Goal: Download file/media

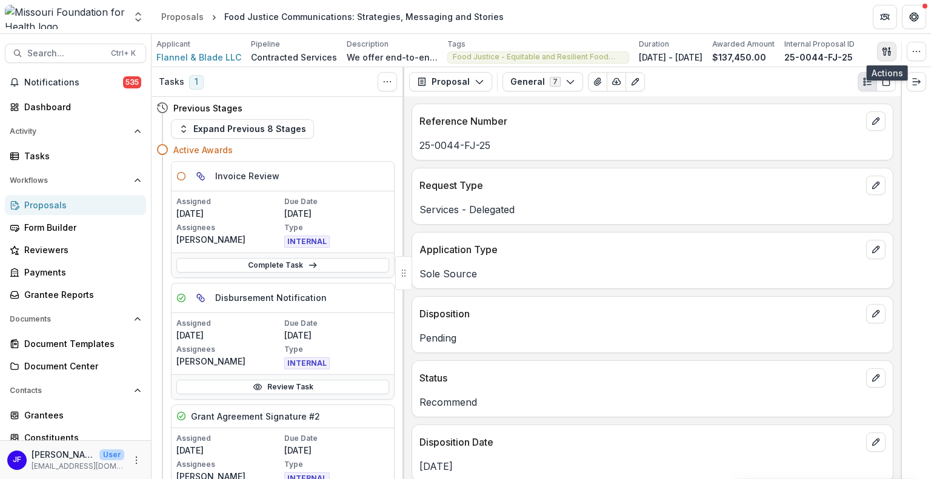
click at [882, 53] on icon "button" at bounding box center [887, 52] width 10 height 10
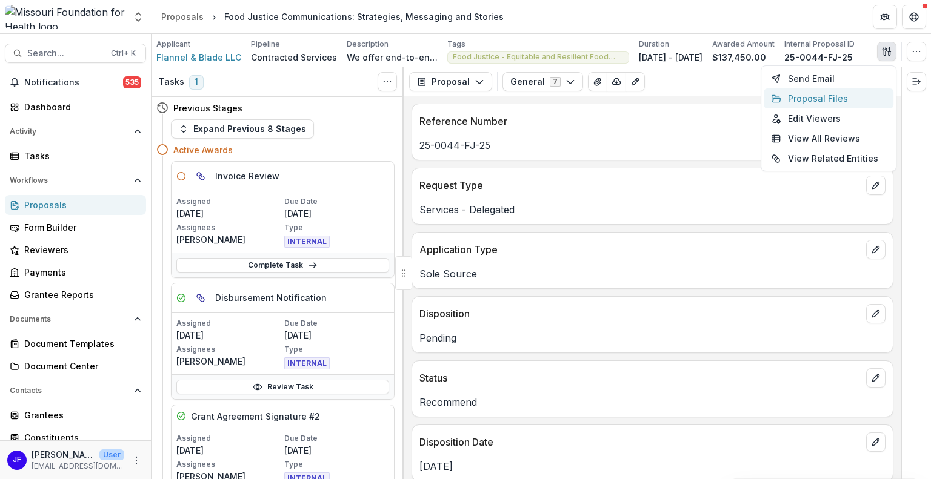
click at [828, 101] on button "Proposal Files" at bounding box center [829, 98] width 130 height 20
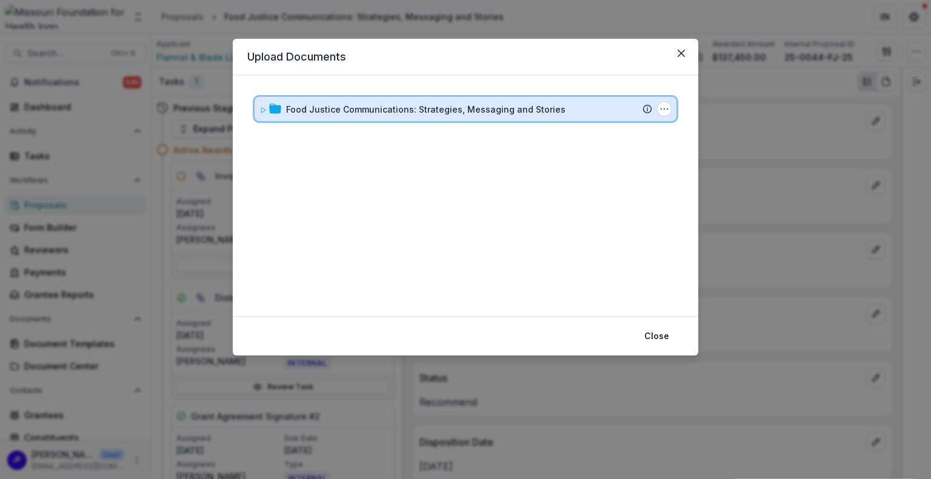
click at [261, 112] on icon at bounding box center [262, 110] width 7 height 7
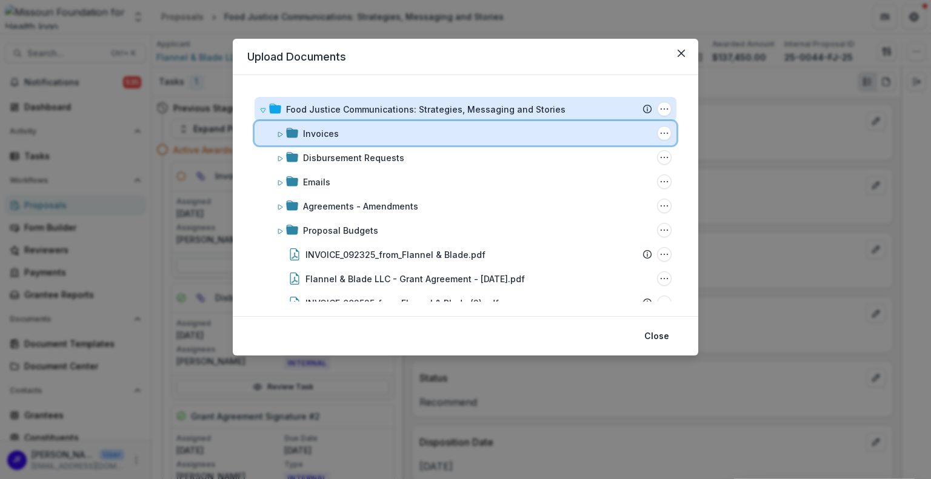
click at [278, 132] on icon at bounding box center [279, 134] width 7 height 7
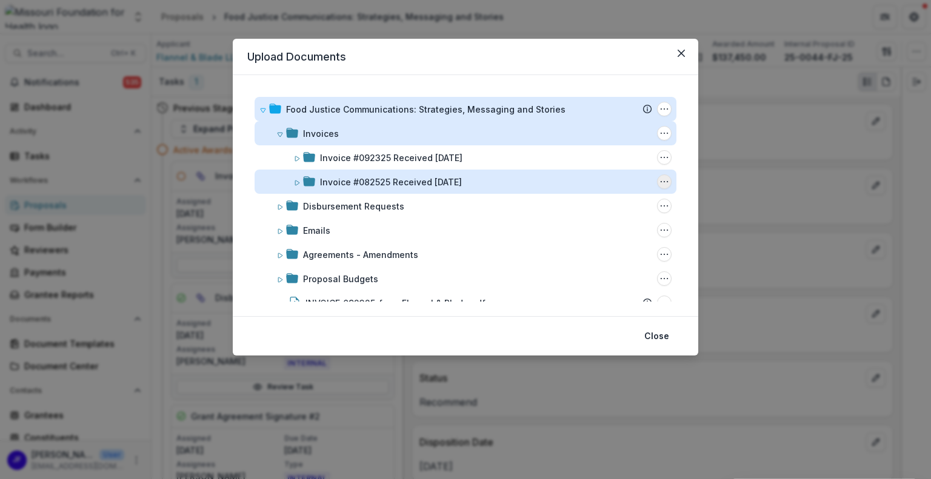
click at [667, 182] on circle "Invoice #082525 Received 08/26/2025 Options" at bounding box center [667, 182] width 1 height 1
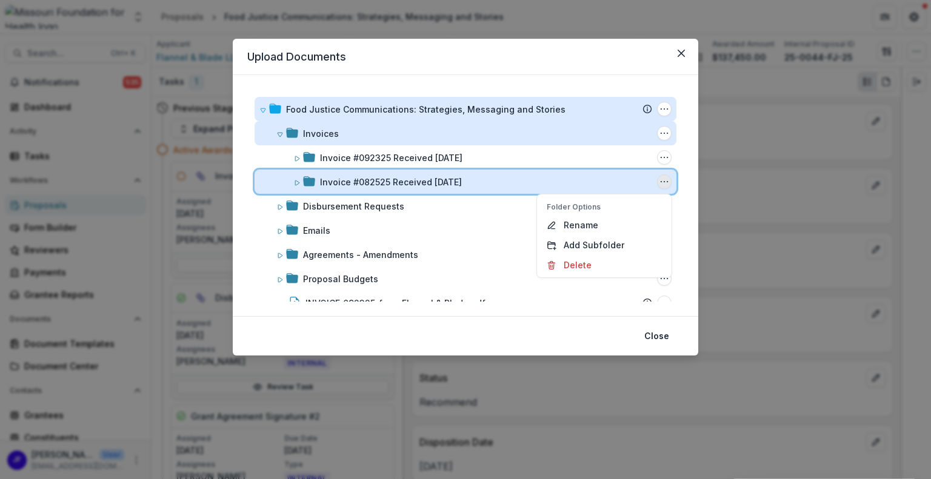
click at [293, 181] on icon at bounding box center [296, 182] width 7 height 7
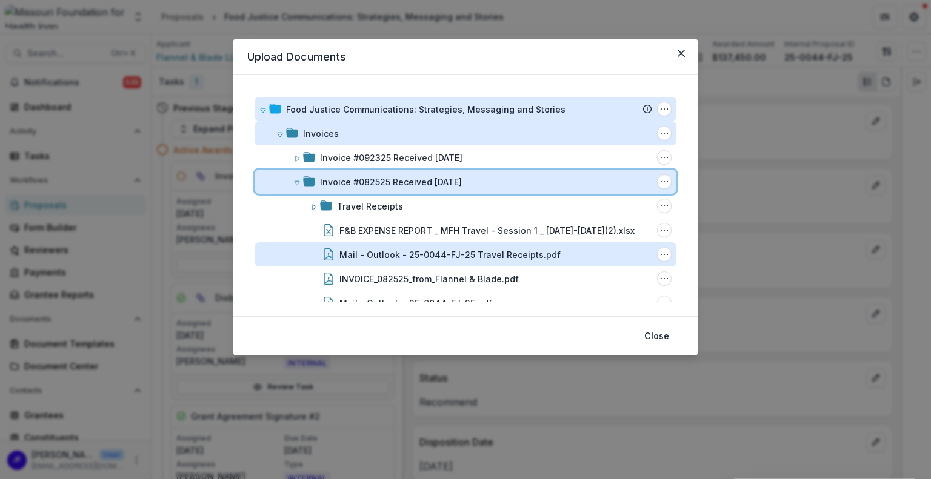
scroll to position [61, 0]
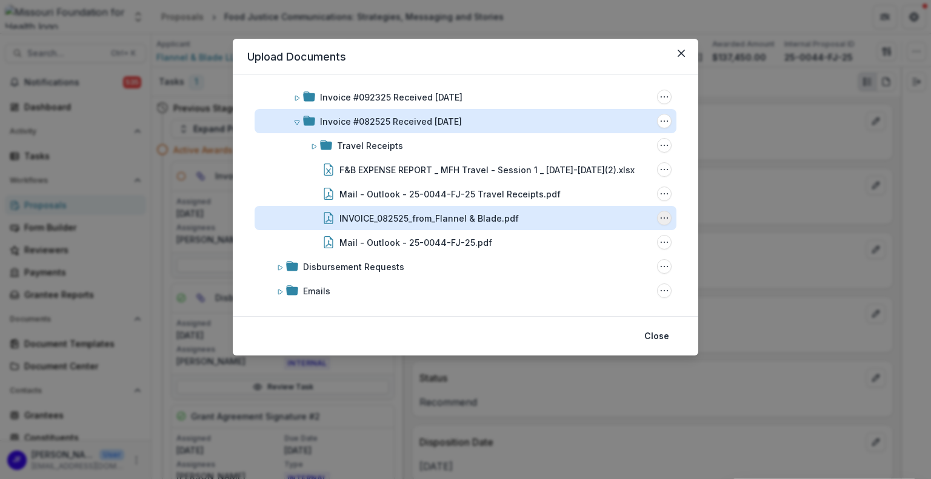
click at [659, 216] on icon "INVOICE_082525_from_Flannel & Blade.pdf Options" at bounding box center [664, 218] width 10 height 10
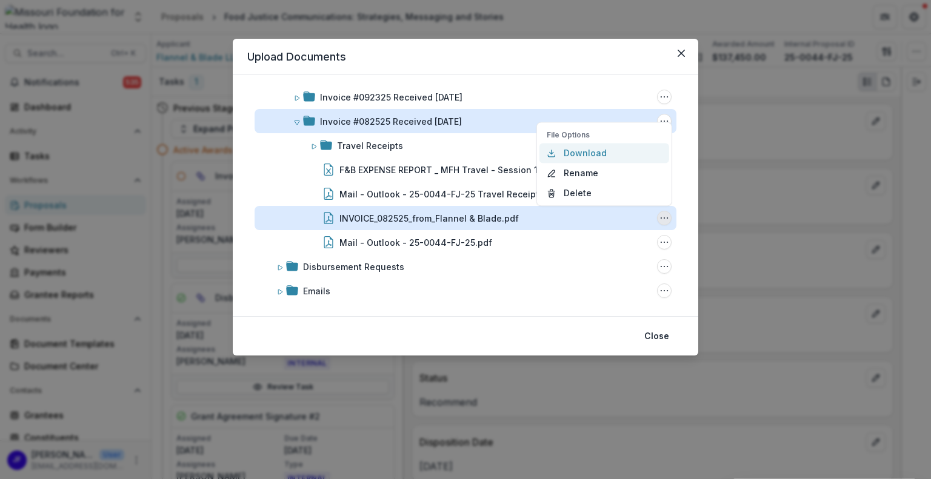
click at [575, 152] on button "Download" at bounding box center [604, 153] width 130 height 20
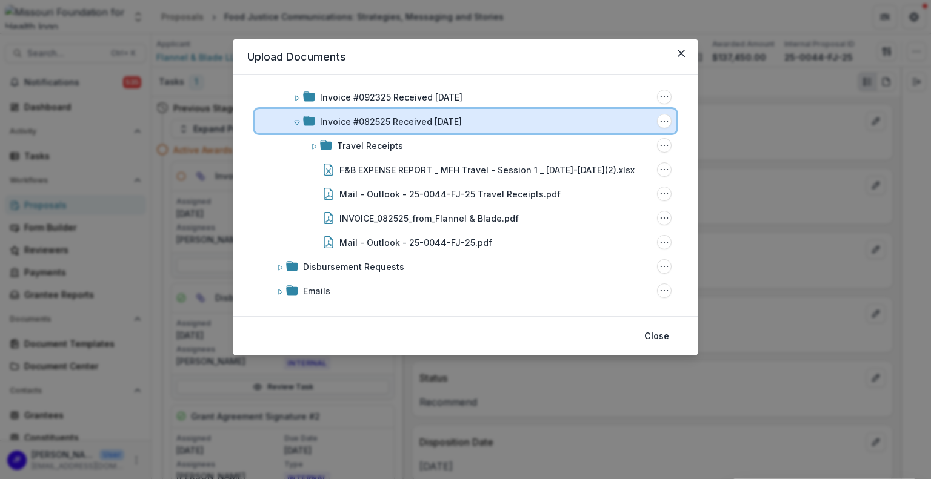
click at [296, 125] on span at bounding box center [296, 121] width 7 height 13
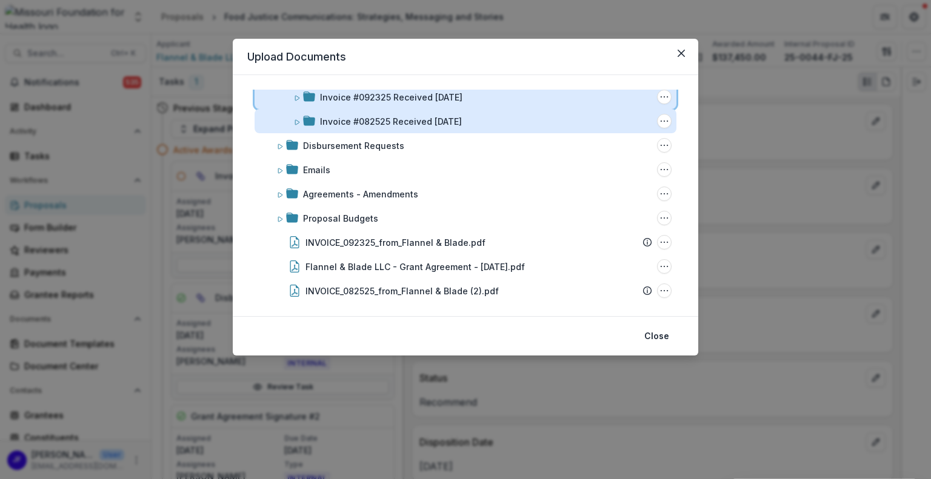
click at [297, 101] on span at bounding box center [296, 97] width 7 height 13
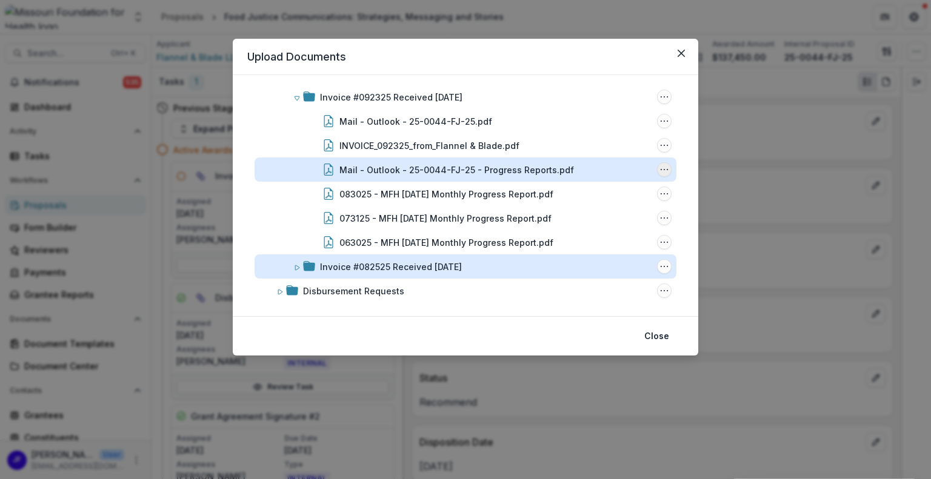
click at [667, 170] on circle "Mail - Outlook - 25-0044-FJ-25 - Progress Reports.pdf Options" at bounding box center [667, 170] width 1 height 1
click at [588, 210] on button "Download" at bounding box center [604, 213] width 130 height 20
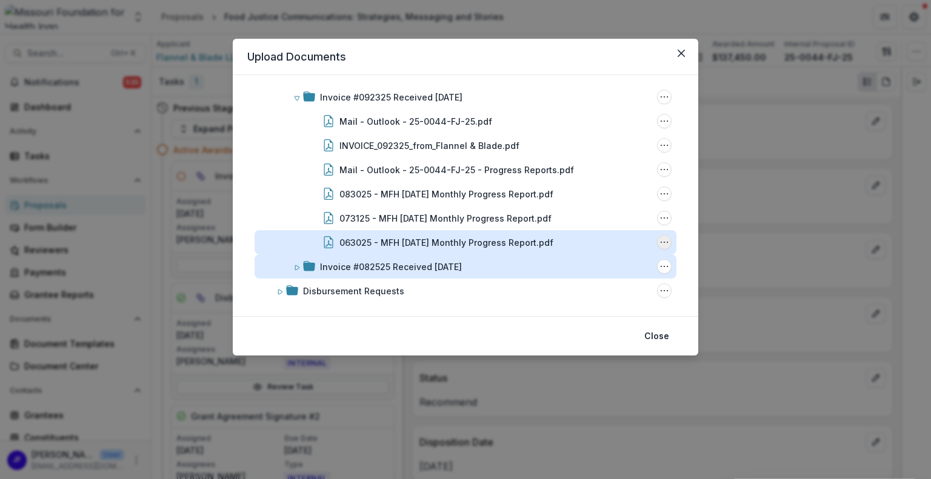
click at [665, 244] on button "063025 - MFH June 2025 Monthly Progress Report.pdf Options" at bounding box center [664, 242] width 15 height 15
click at [582, 175] on button "Download" at bounding box center [604, 177] width 130 height 20
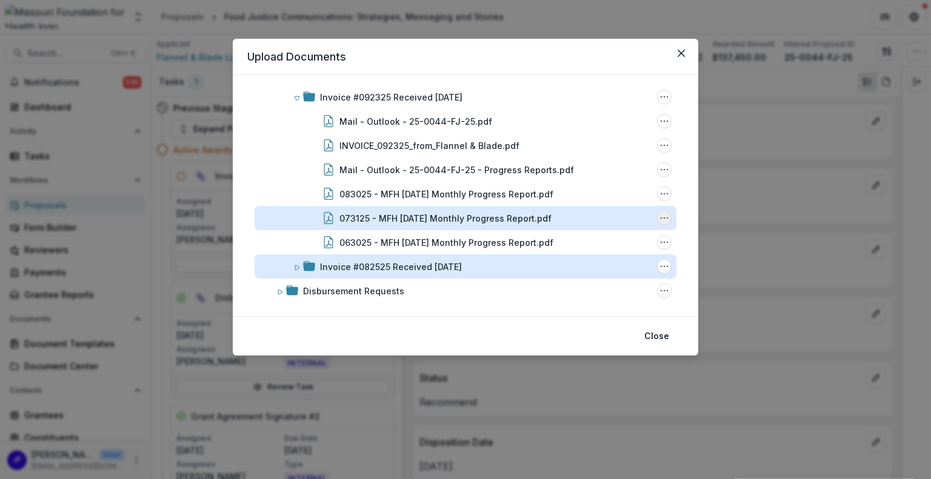
click at [667, 218] on circle "073125 - MFH July 2025 Monthly Progress Report.pdf Options" at bounding box center [667, 218] width 1 height 1
click at [606, 150] on button "Download" at bounding box center [604, 153] width 130 height 20
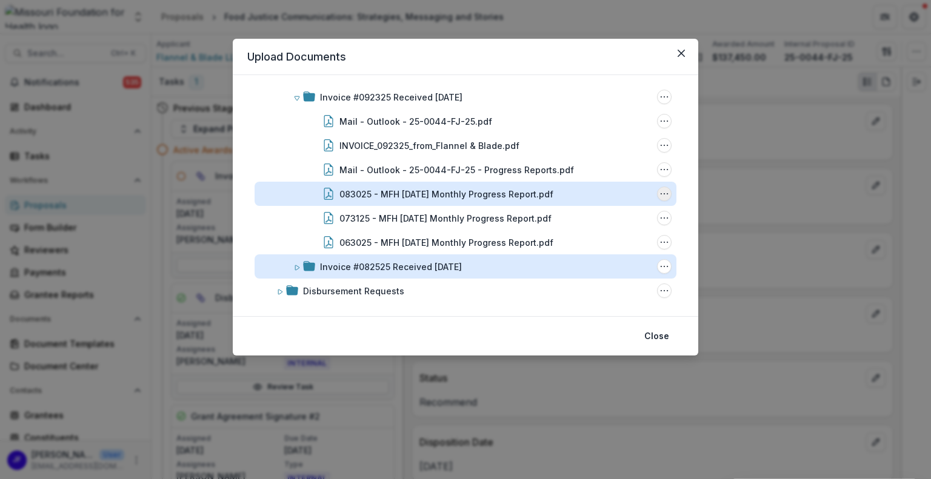
click at [659, 193] on icon "083025 - MFH August 2025 Monthly Progress Report.pdf Options" at bounding box center [664, 194] width 10 height 10
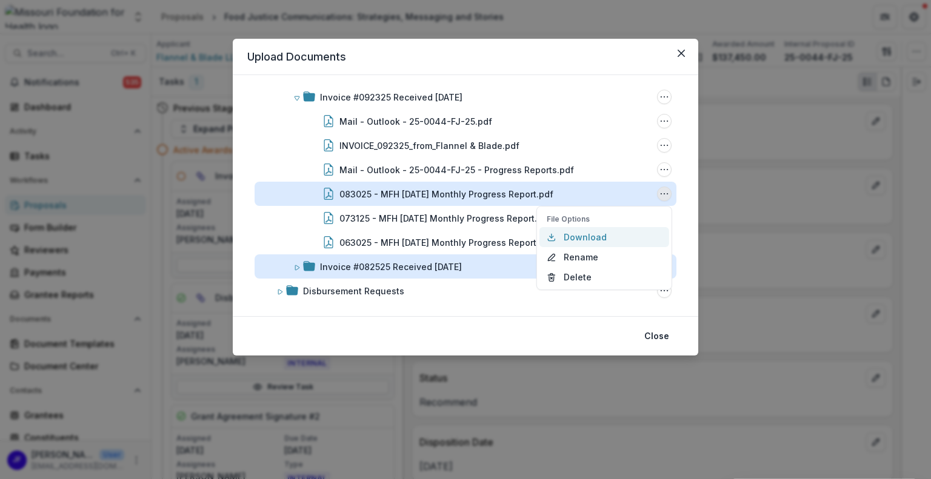
click at [600, 235] on button "Download" at bounding box center [604, 237] width 130 height 20
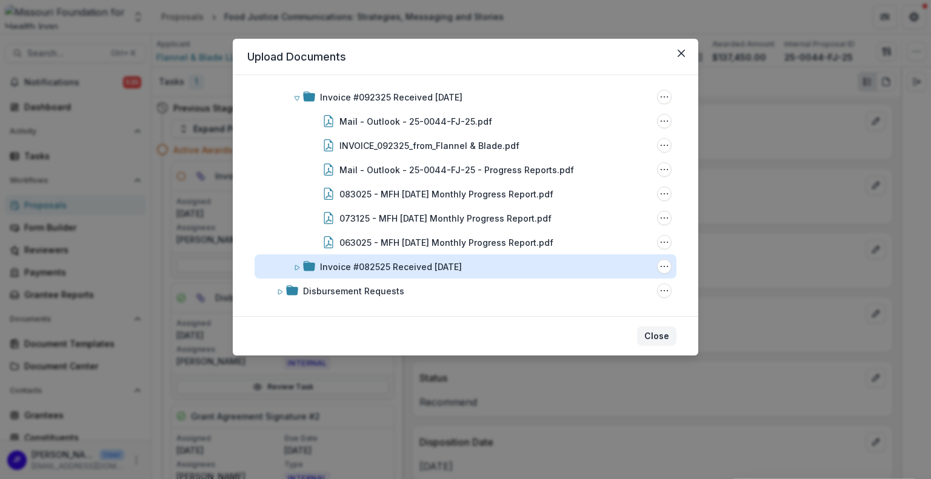
click at [650, 331] on button "Close" at bounding box center [656, 336] width 39 height 19
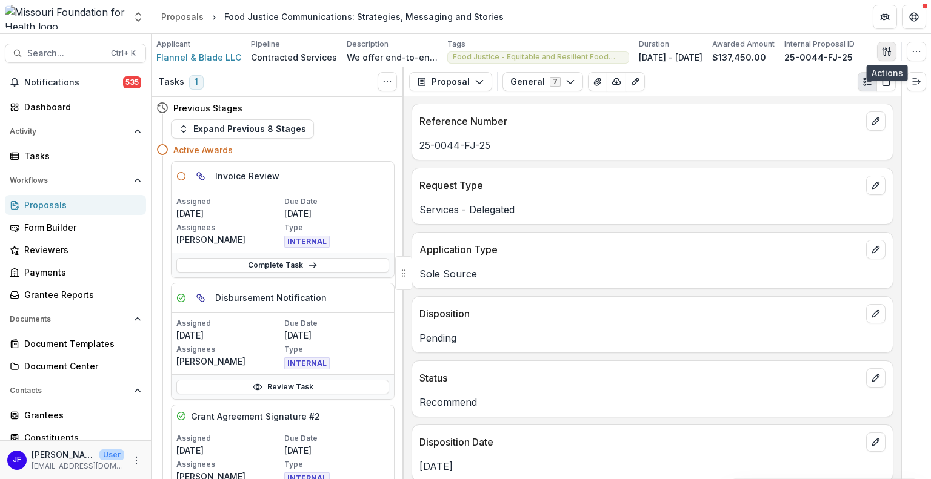
click at [885, 50] on icon "button" at bounding box center [887, 52] width 10 height 10
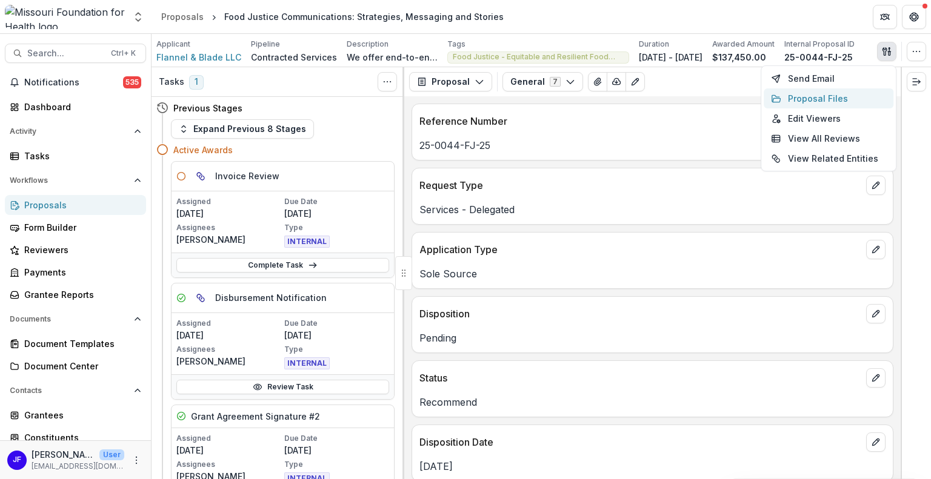
click at [817, 96] on button "Proposal Files" at bounding box center [829, 98] width 130 height 20
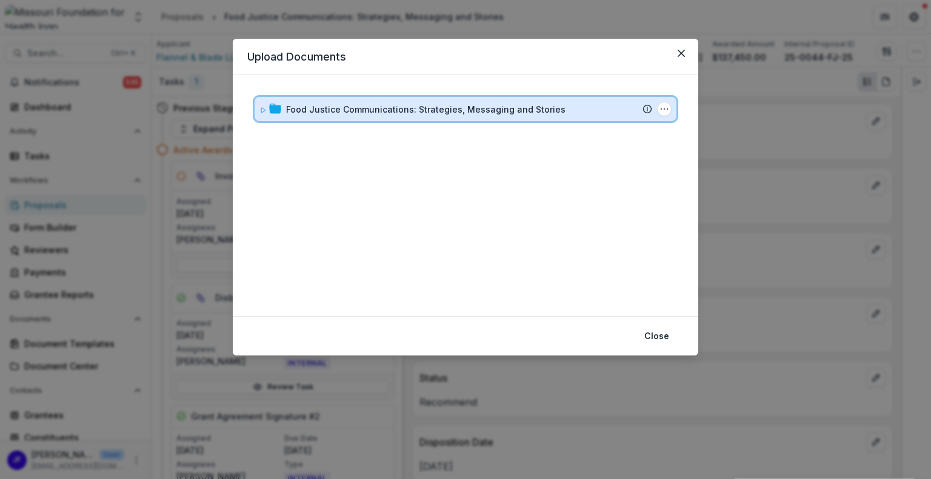
click at [261, 108] on icon at bounding box center [262, 110] width 7 height 7
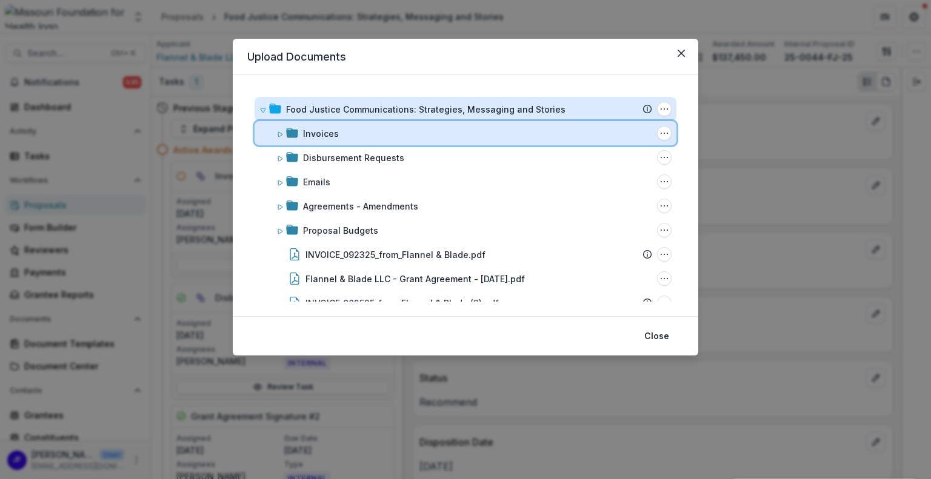
click at [278, 135] on icon at bounding box center [279, 134] width 7 height 7
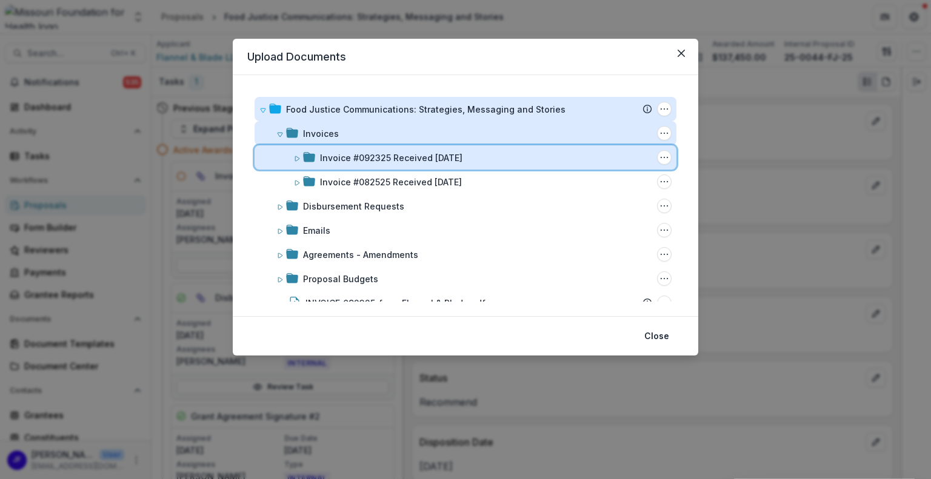
click at [296, 156] on icon at bounding box center [296, 158] width 7 height 7
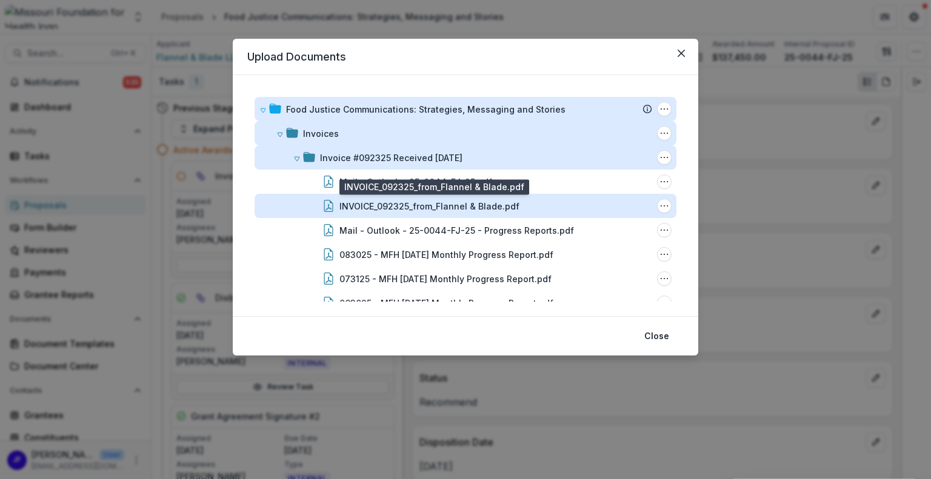
click at [422, 202] on div "INVOICE_092325_from_Flannel & Blade.pdf" at bounding box center [429, 206] width 180 height 13
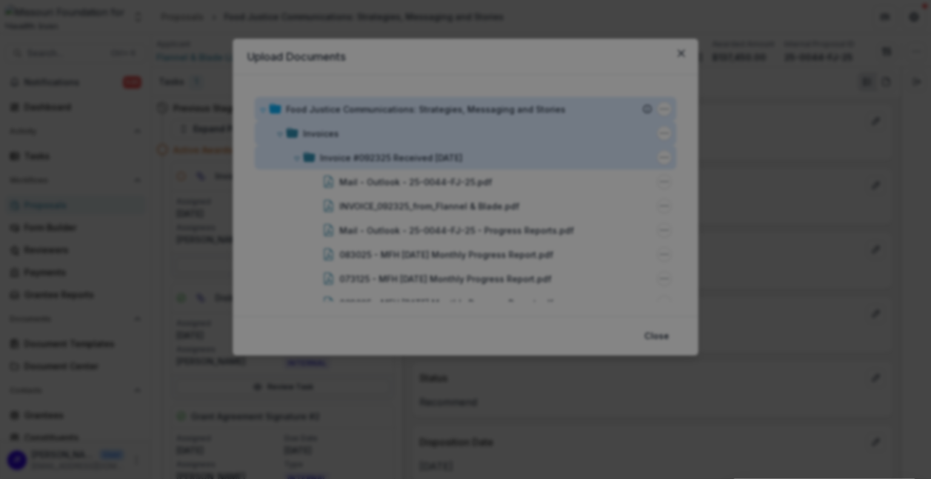
click at [910, 18] on icon "Close" at bounding box center [913, 14] width 7 height 7
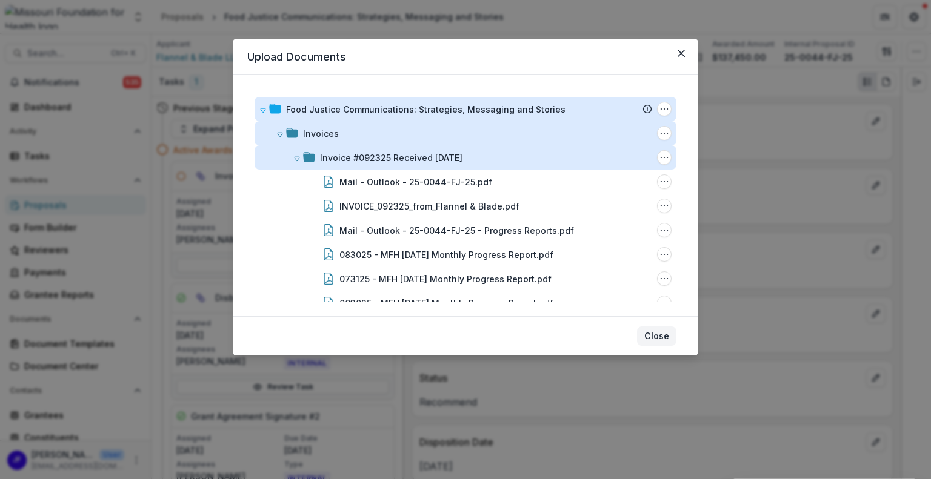
click at [660, 335] on button "Close" at bounding box center [656, 336] width 39 height 19
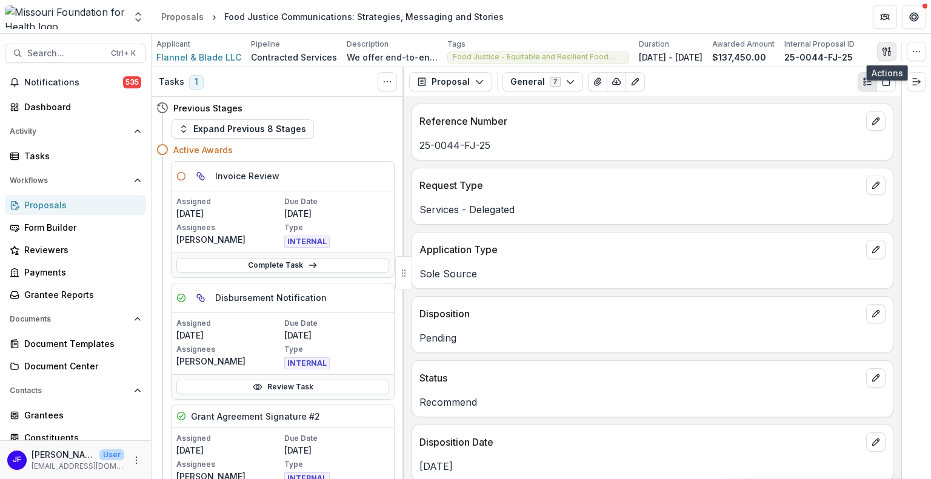
click at [885, 48] on icon "button" at bounding box center [884, 51] width 4 height 8
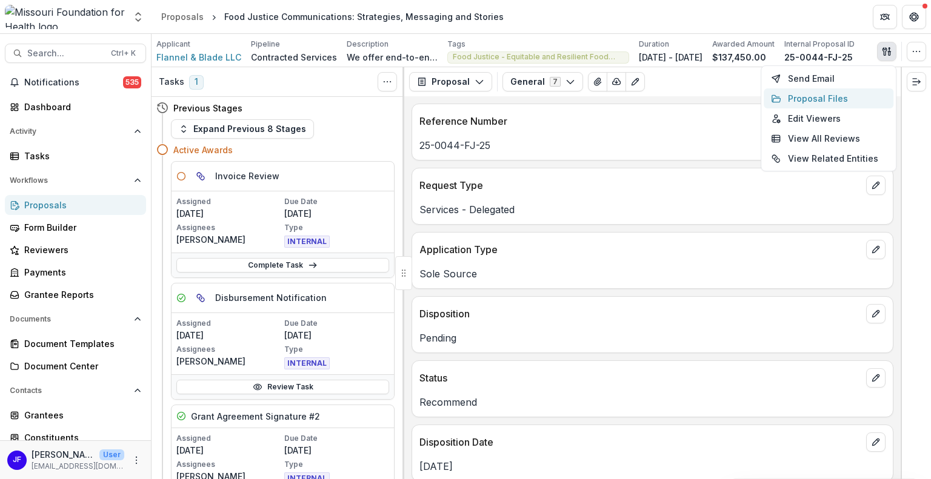
click at [828, 96] on button "Proposal Files" at bounding box center [829, 98] width 130 height 20
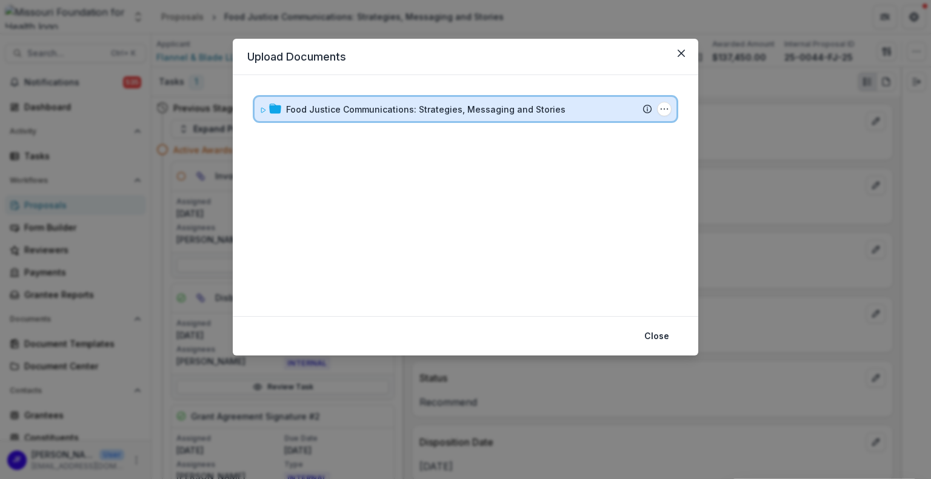
click at [259, 107] on icon at bounding box center [262, 110] width 7 height 7
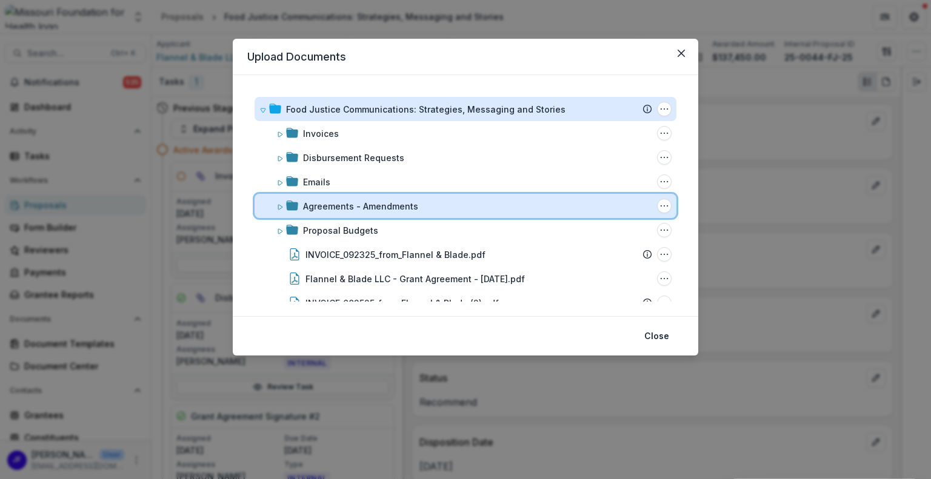
click at [279, 208] on icon at bounding box center [279, 207] width 7 height 7
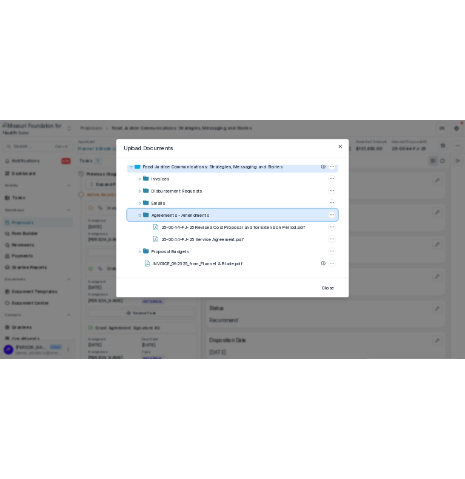
scroll to position [0, 0]
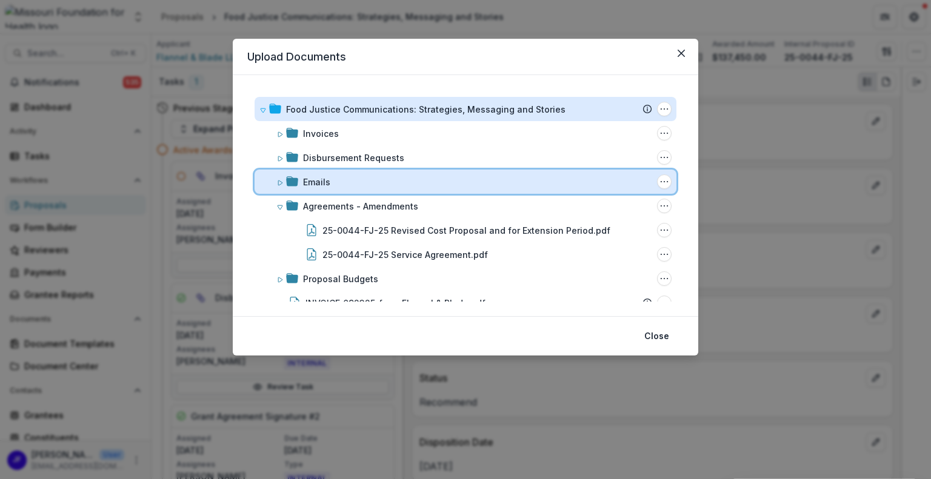
click at [276, 179] on div "Emails Folder Options Rename Add Subfolder Delete" at bounding box center [466, 182] width 422 height 24
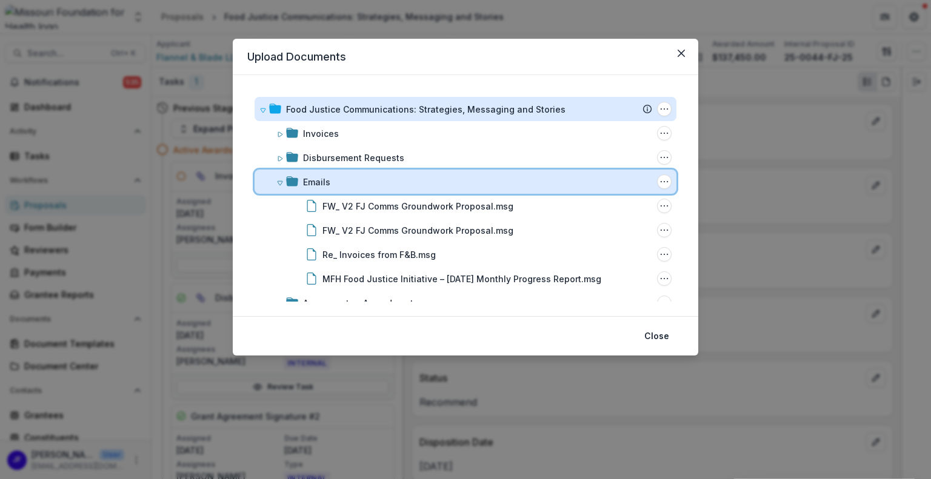
click at [279, 184] on icon at bounding box center [279, 182] width 7 height 7
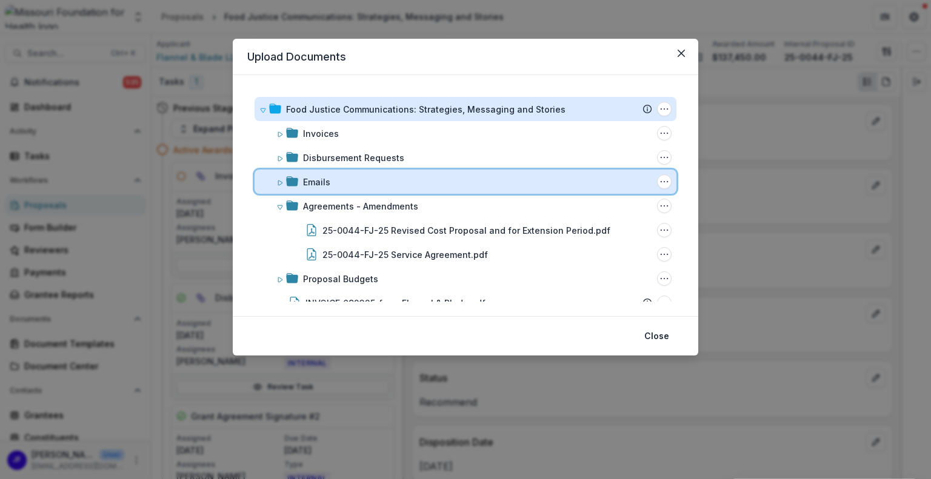
click at [278, 179] on icon at bounding box center [279, 182] width 7 height 7
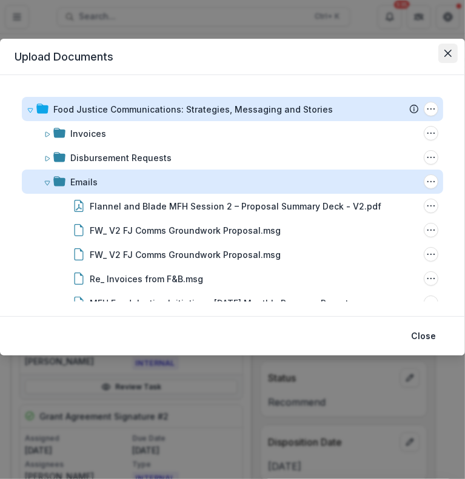
click at [448, 53] on icon "Close" at bounding box center [447, 53] width 7 height 7
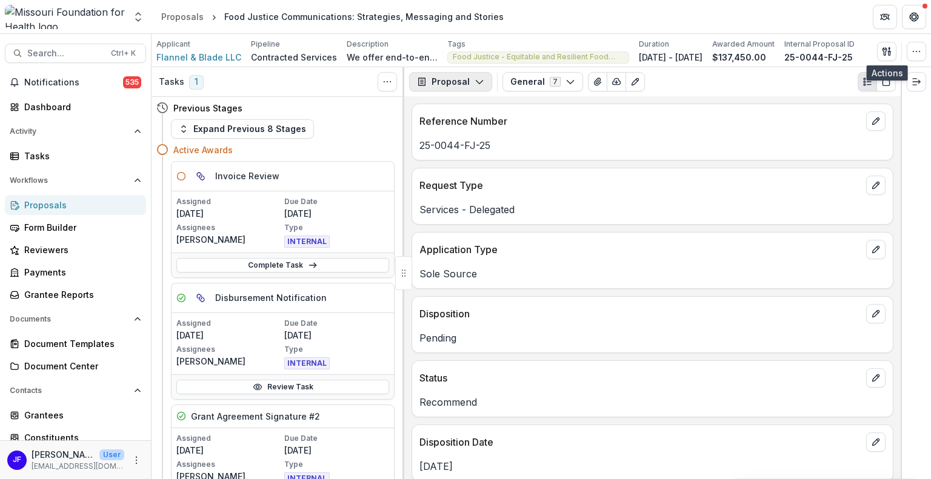
click at [438, 83] on button "Proposal" at bounding box center [450, 81] width 83 height 19
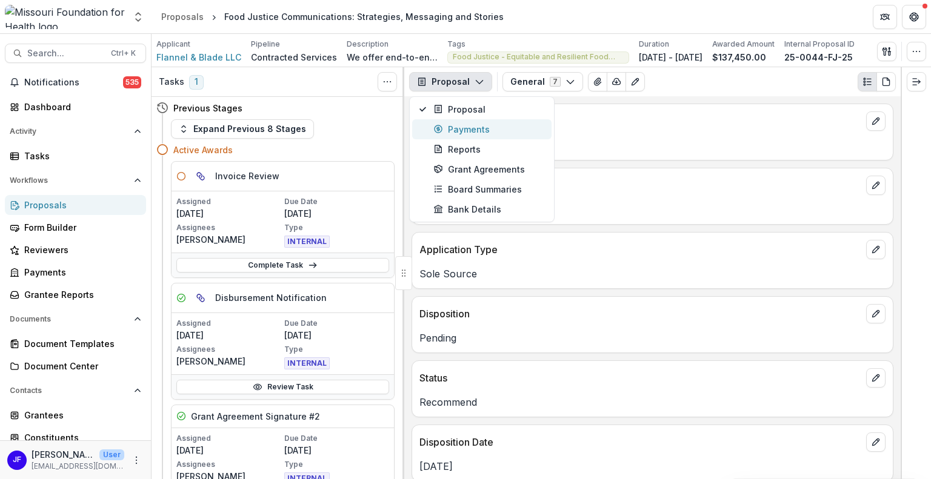
click at [460, 128] on div "Payments" at bounding box center [488, 129] width 111 height 13
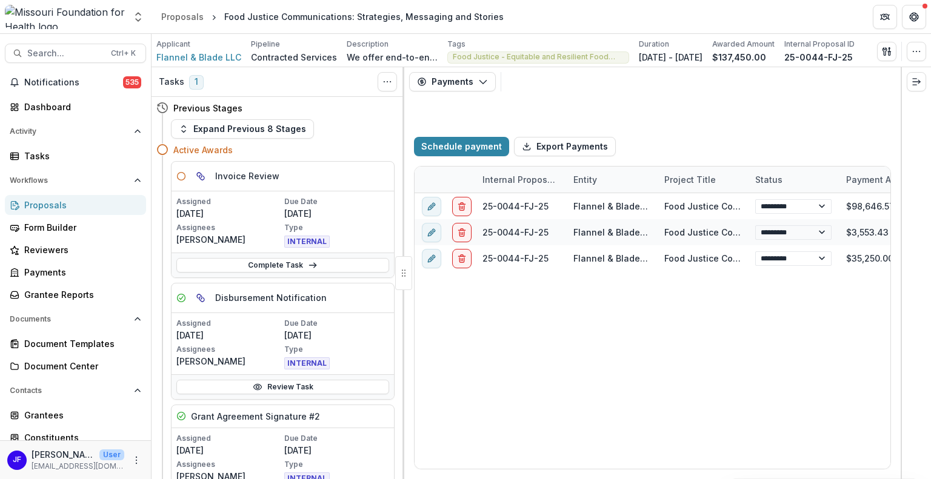
select select "**********"
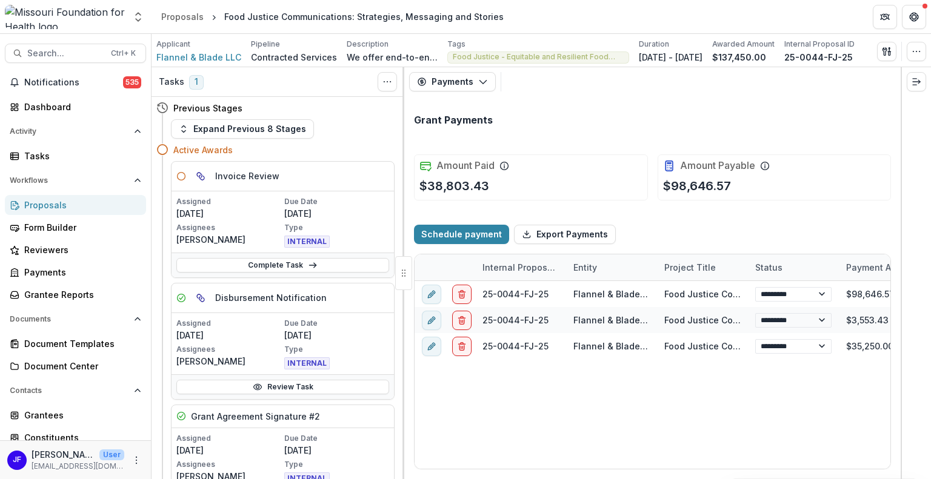
select select "**********"
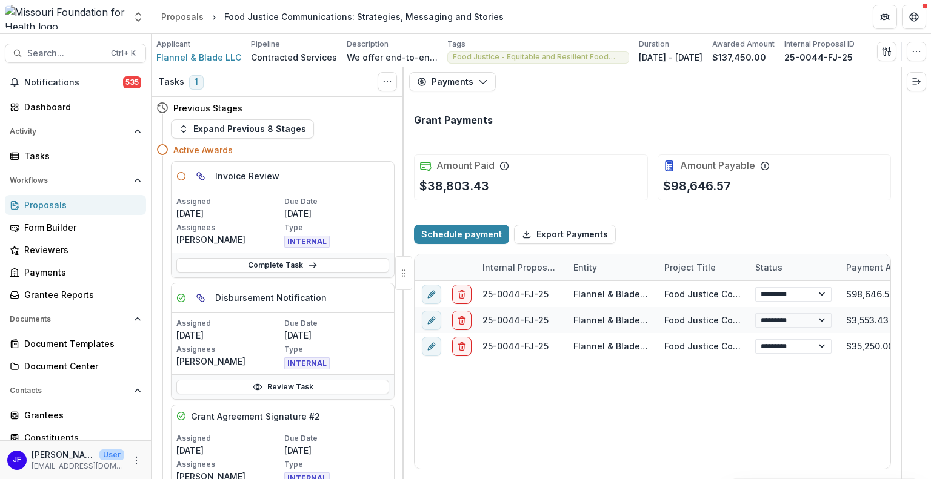
select select "**********"
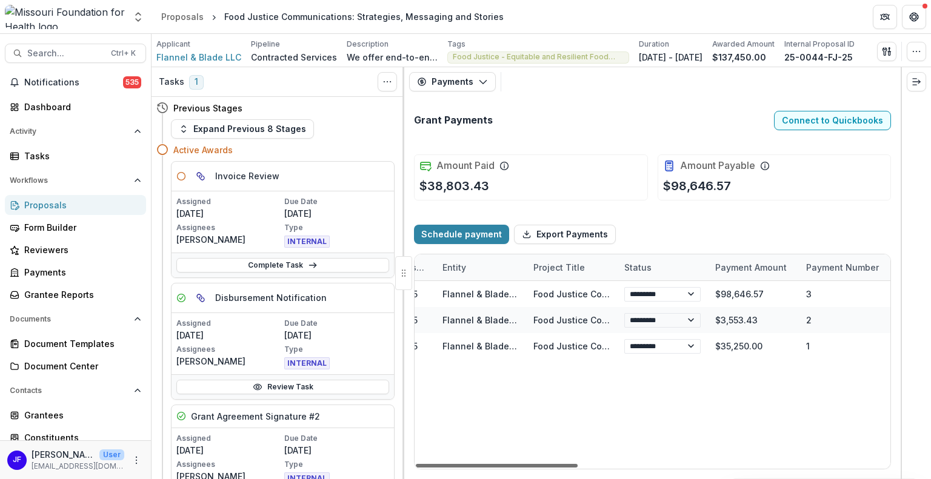
scroll to position [0, 134]
drag, startPoint x: 546, startPoint y: 462, endPoint x: 592, endPoint y: 467, distance: 45.7
click at [578, 467] on div at bounding box center [497, 466] width 162 height 4
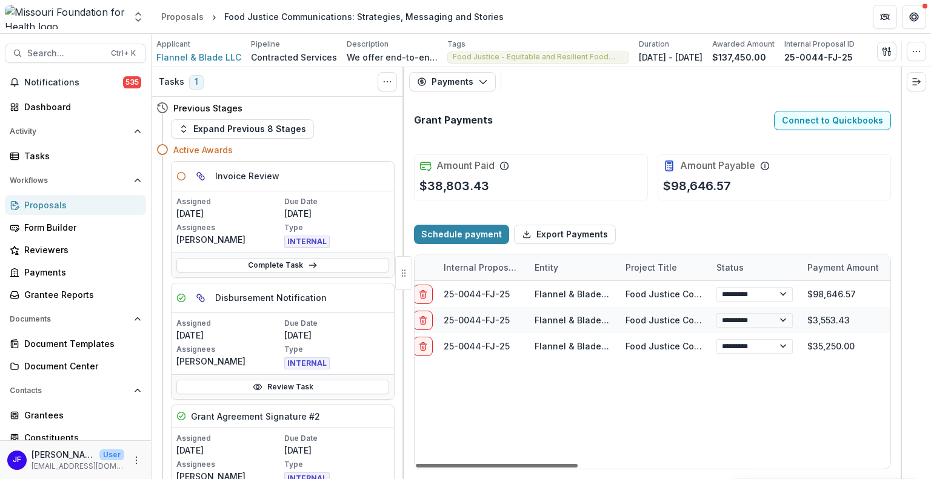
scroll to position [0, 0]
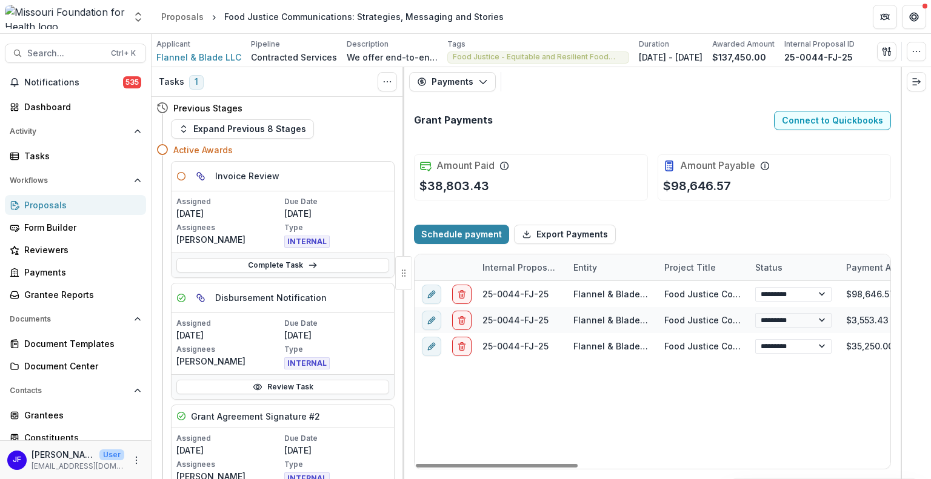
drag, startPoint x: 557, startPoint y: 465, endPoint x: 461, endPoint y: 456, distance: 96.8
click at [461, 464] on div at bounding box center [497, 466] width 162 height 4
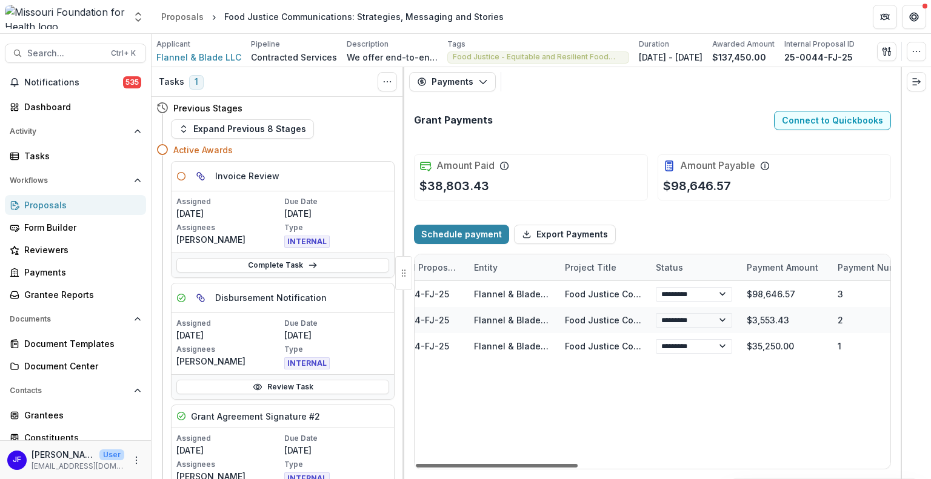
scroll to position [0, 128]
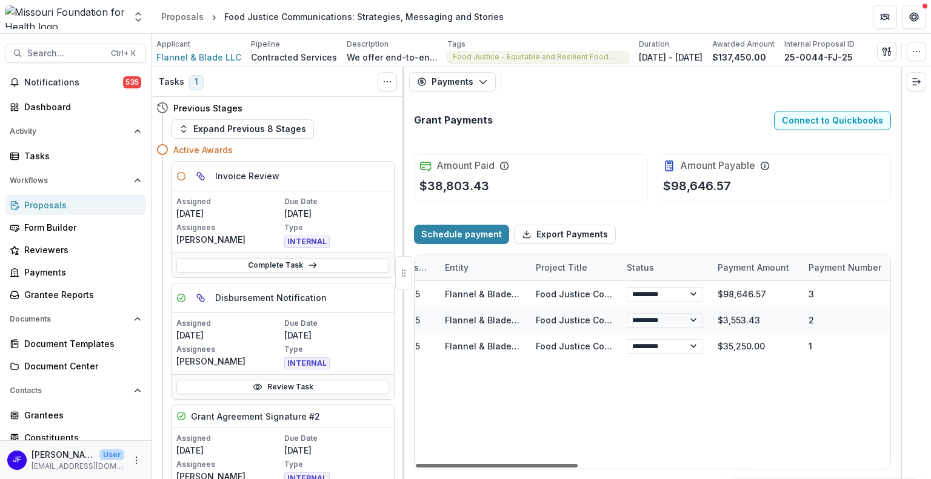
select select "**********"
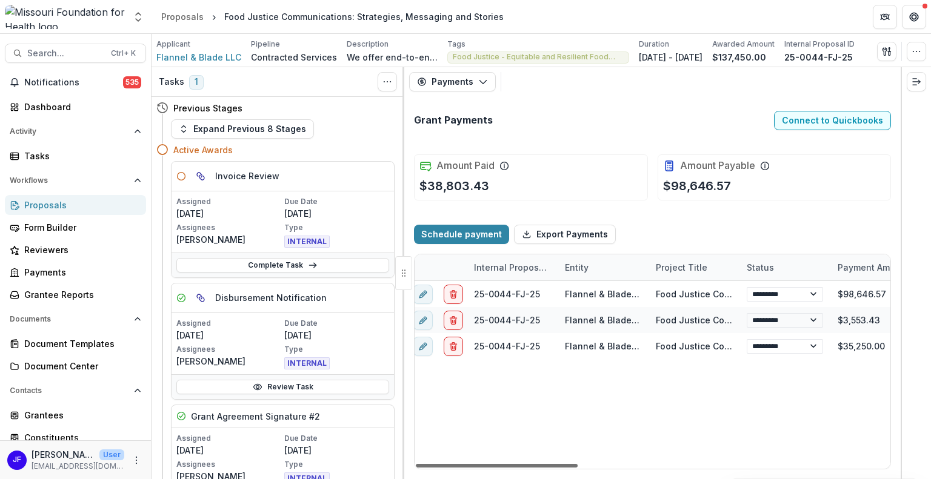
scroll to position [0, 0]
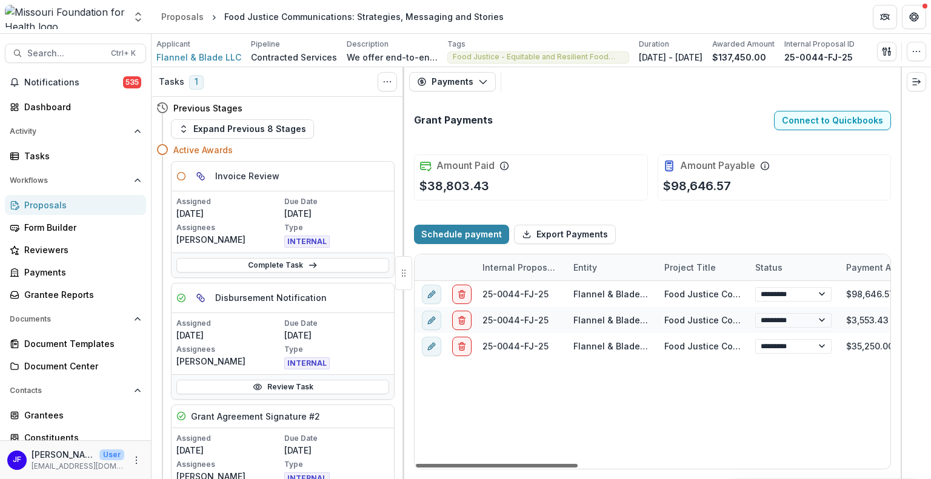
click at [463, 464] on div at bounding box center [497, 466] width 162 height 4
select select "**********"
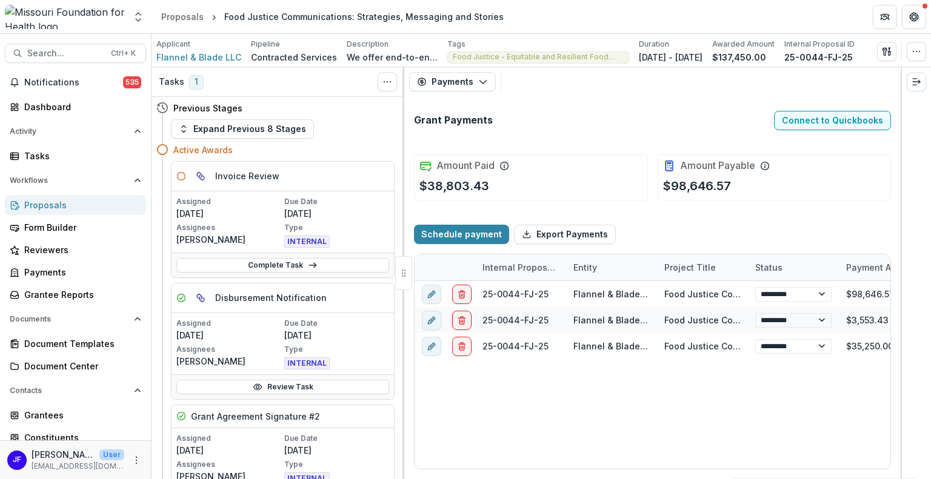
select select "**********"
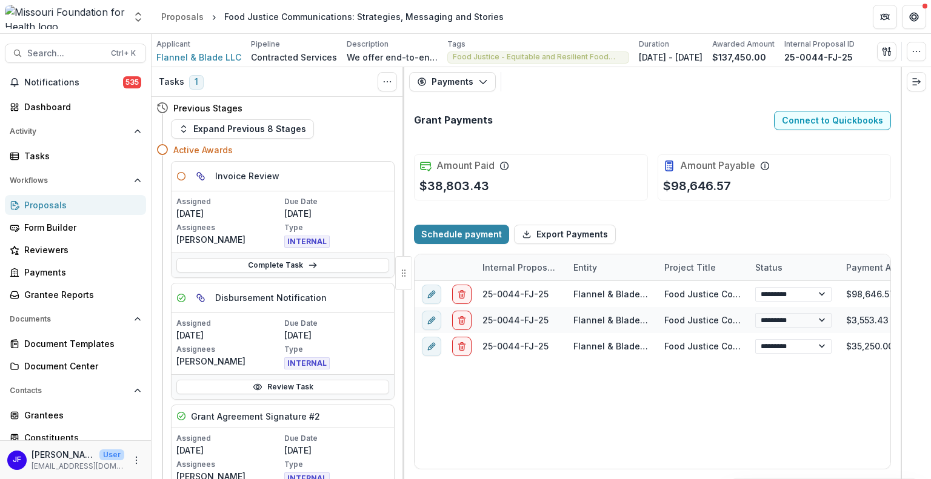
select select "**********"
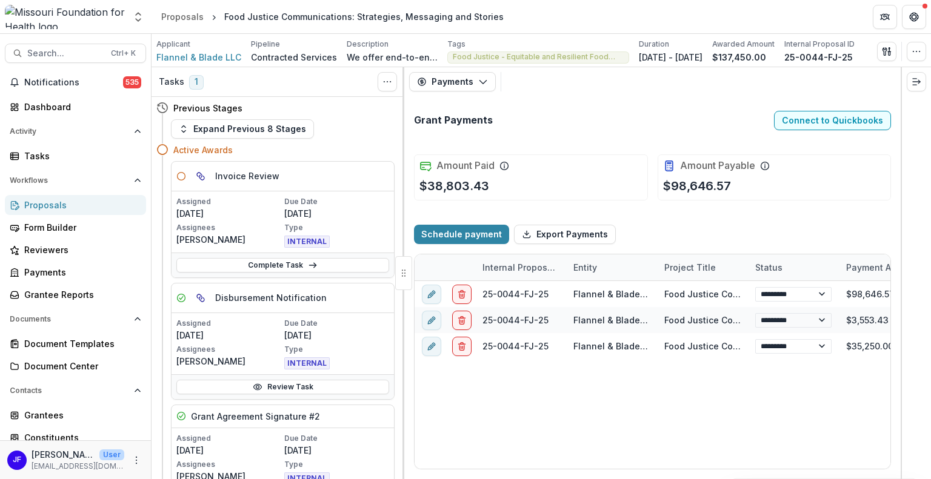
select select "**********"
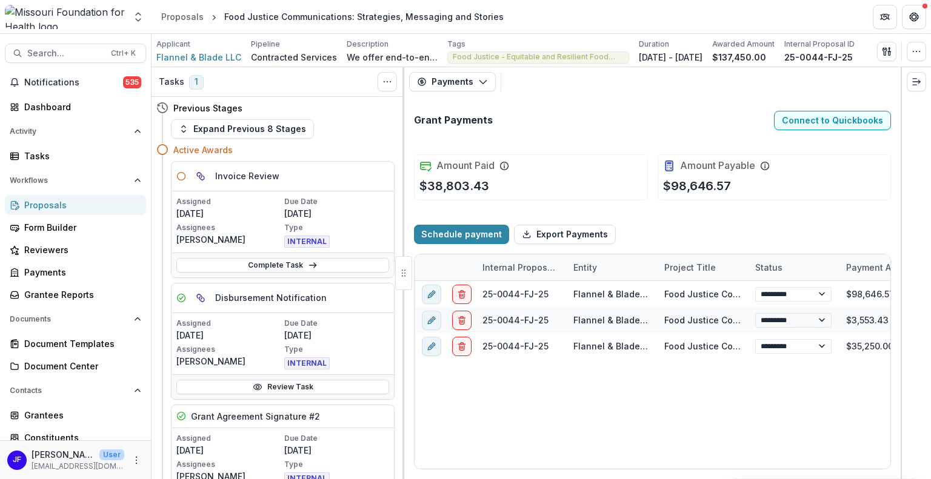
select select "**********"
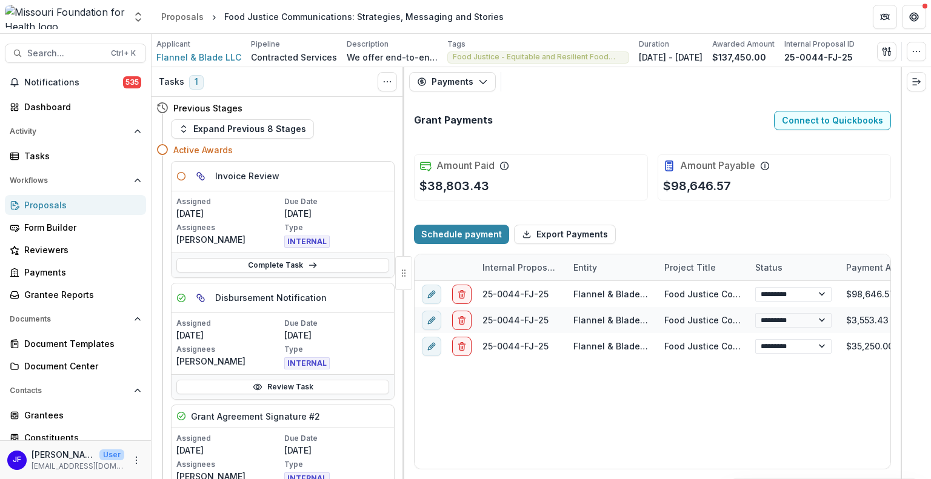
select select "**********"
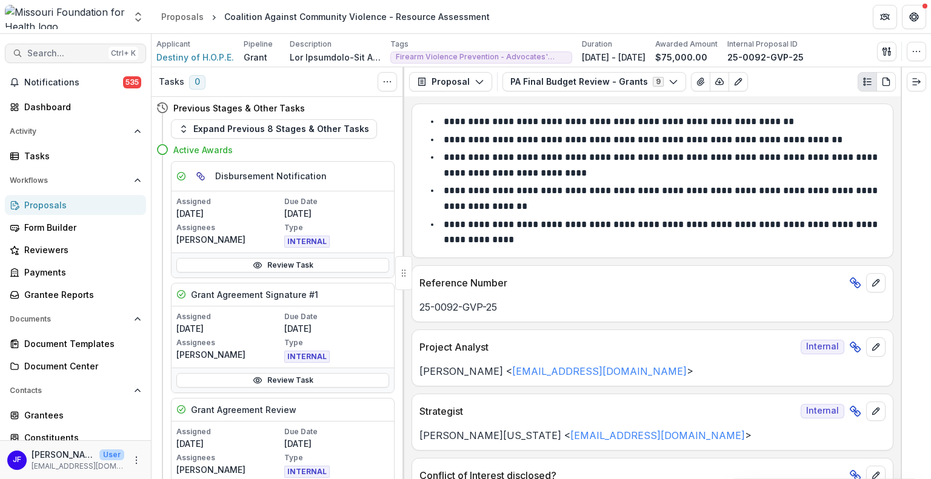
click at [63, 53] on span "Search..." at bounding box center [65, 53] width 76 height 10
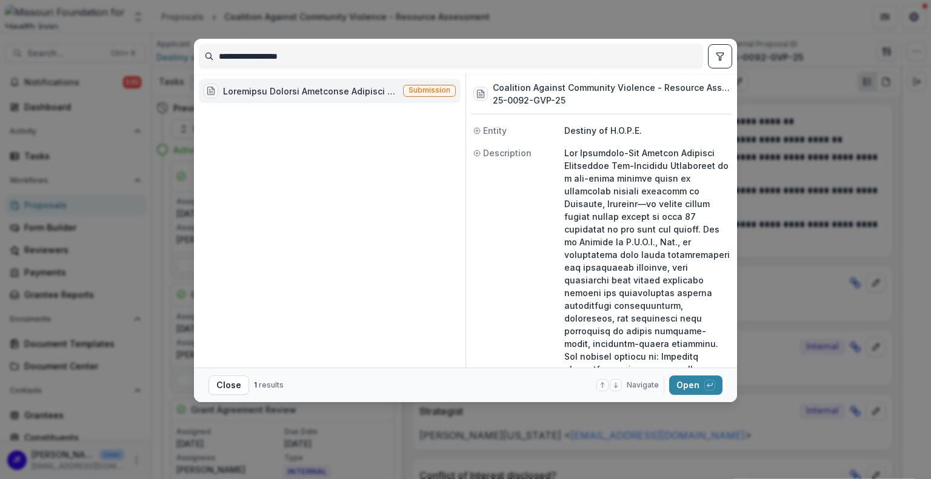
drag, startPoint x: 167, startPoint y: 52, endPoint x: 161, endPoint y: 53, distance: 6.8
click at [162, 52] on div "**********" at bounding box center [465, 239] width 931 height 479
type input "*"
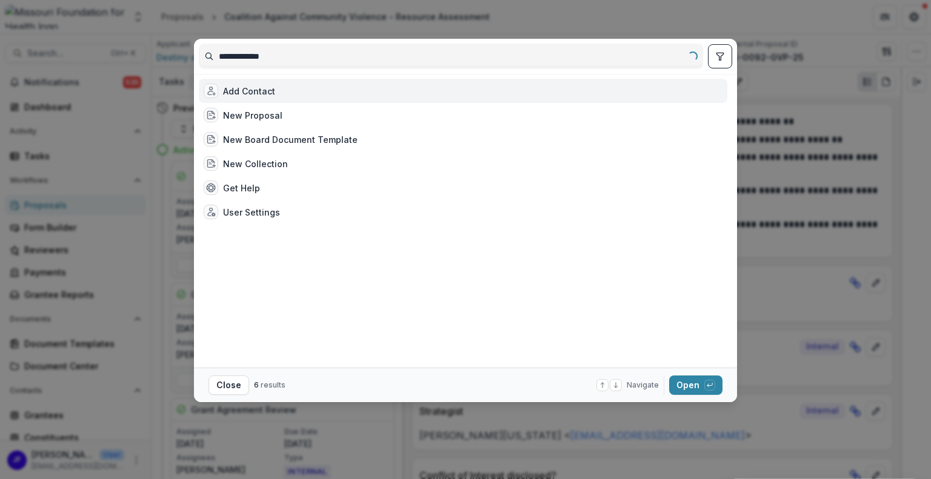
type input "**********"
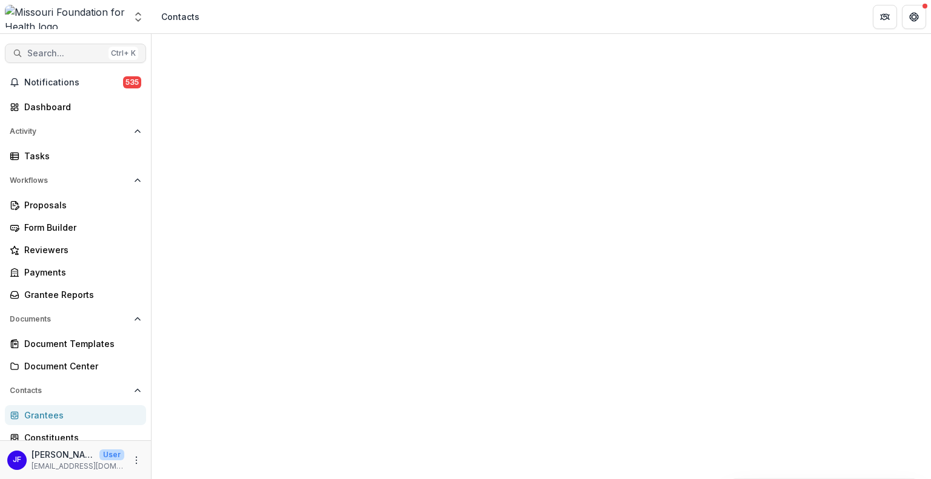
click at [63, 57] on span "Search..." at bounding box center [65, 53] width 76 height 10
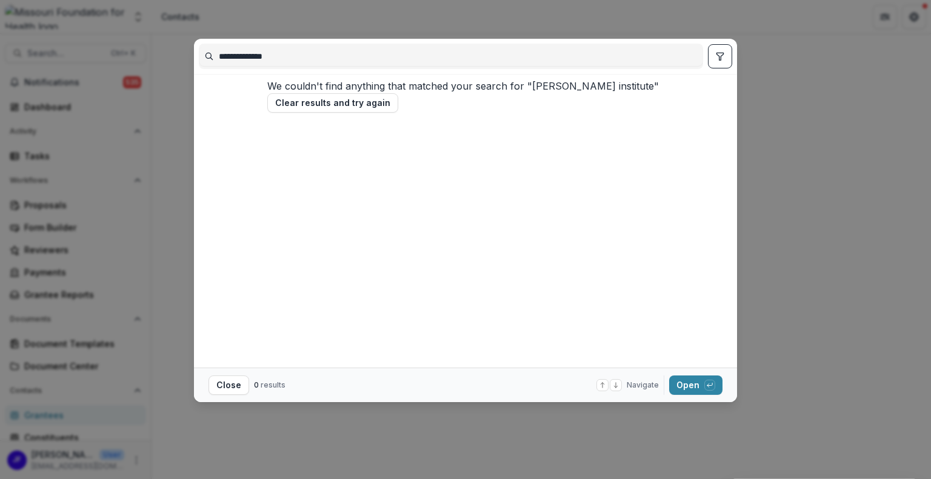
click at [722, 53] on icon "toggle filters" at bounding box center [719, 56] width 7 height 7
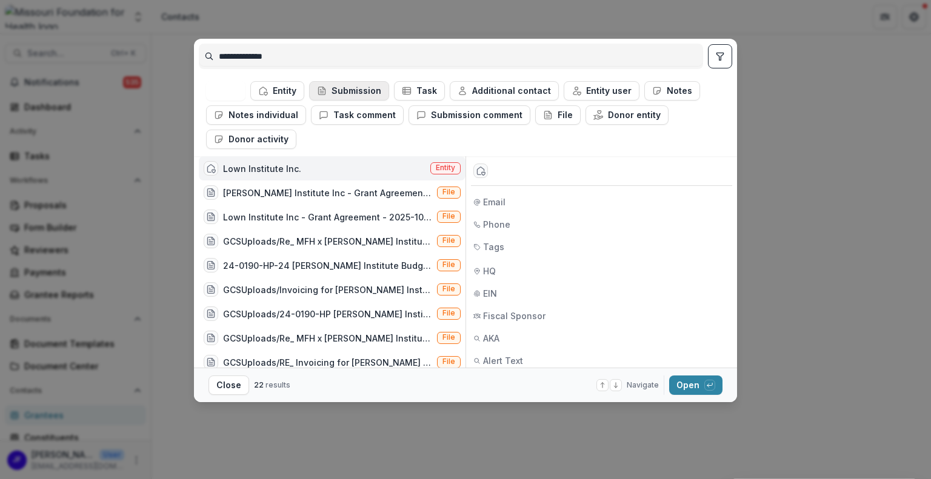
click at [350, 92] on button "Submission" at bounding box center [349, 90] width 80 height 19
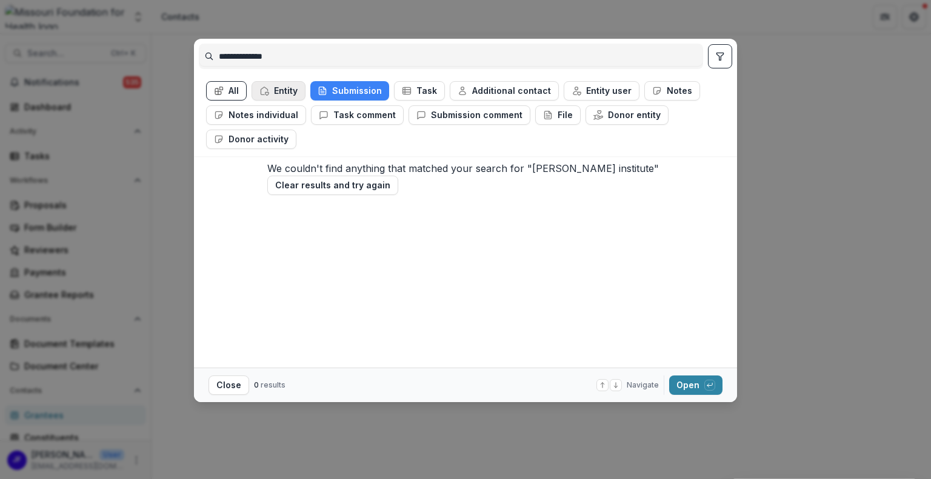
click at [294, 88] on button "Entity" at bounding box center [279, 90] width 54 height 19
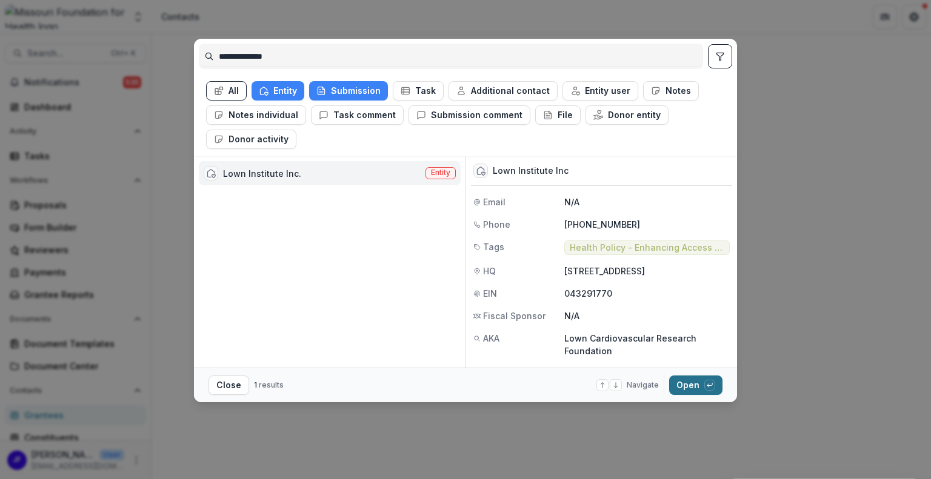
click at [696, 382] on button "Open with enter key" at bounding box center [695, 385] width 53 height 19
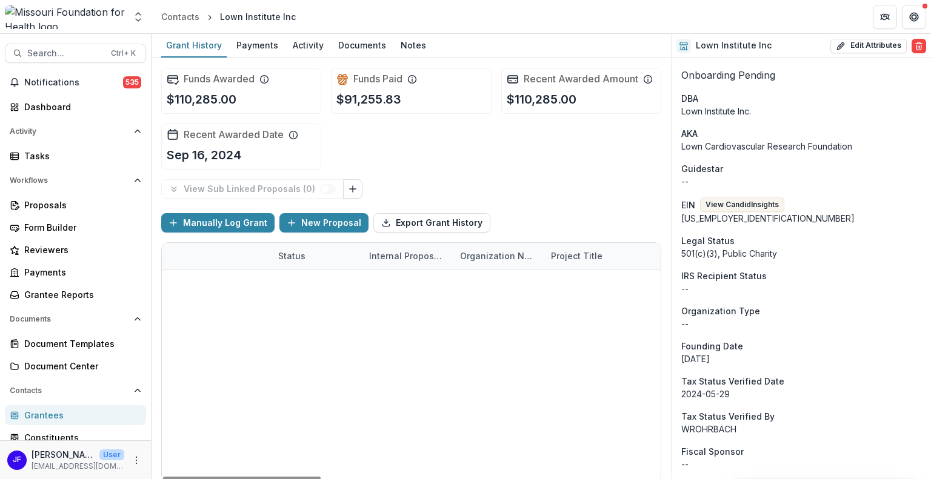
click at [593, 280] on link "Study of Missouri Hospital System Policies on Debt Collection and Impacts on Ac…" at bounding box center [619, 282] width 137 height 13
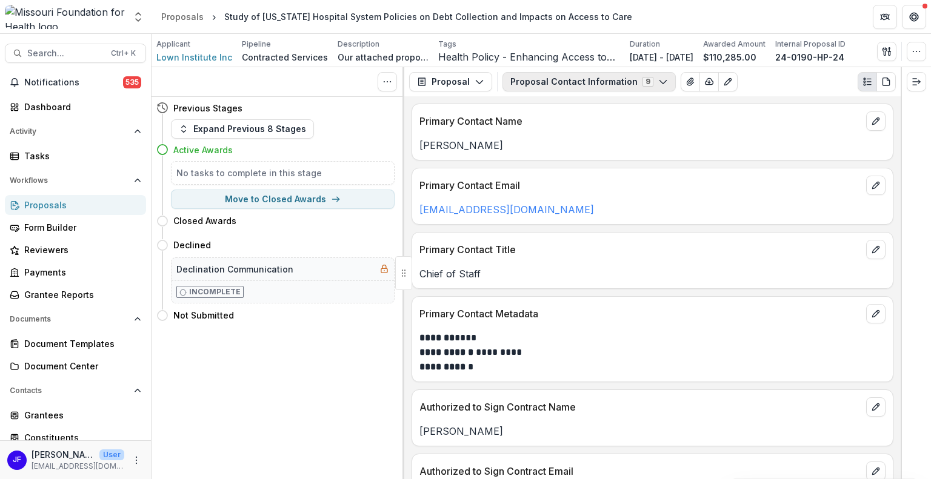
click at [548, 83] on button "Proposal Contact Information 9" at bounding box center [588, 81] width 173 height 19
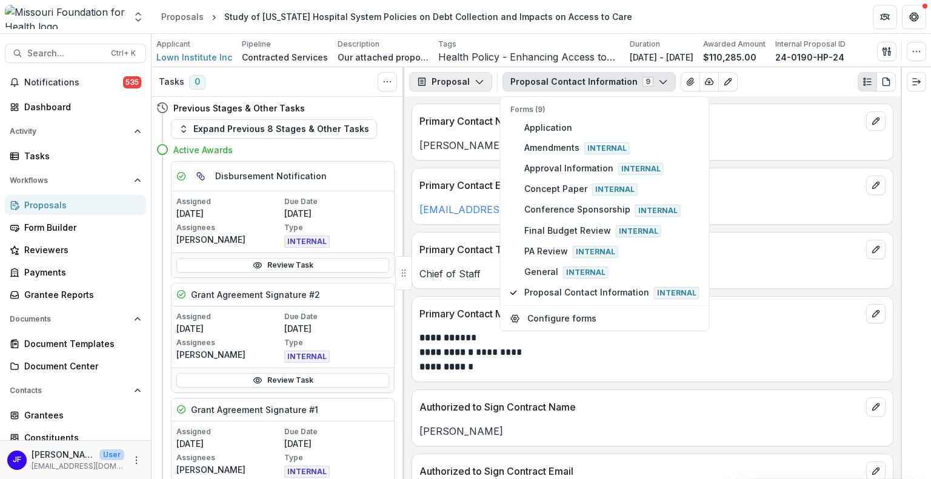
click at [461, 79] on button "Proposal" at bounding box center [450, 81] width 83 height 19
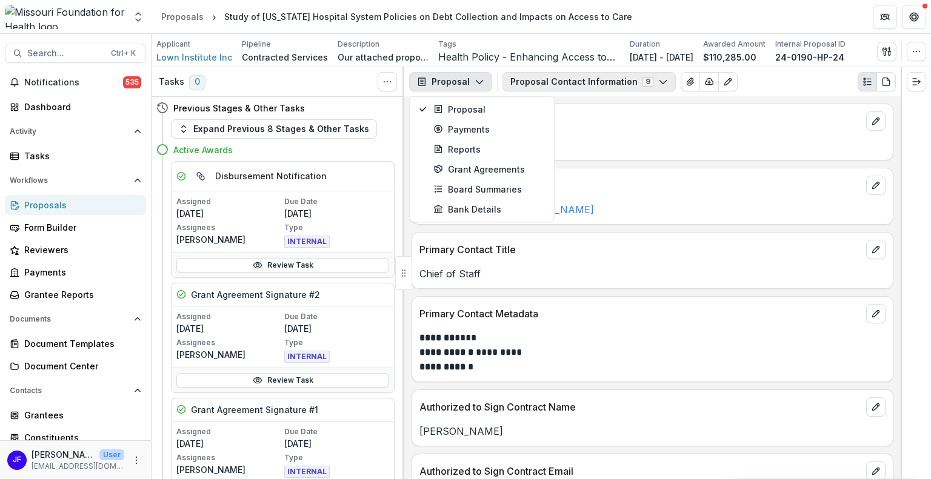
click at [528, 84] on button "Proposal Contact Information 9" at bounding box center [588, 81] width 173 height 19
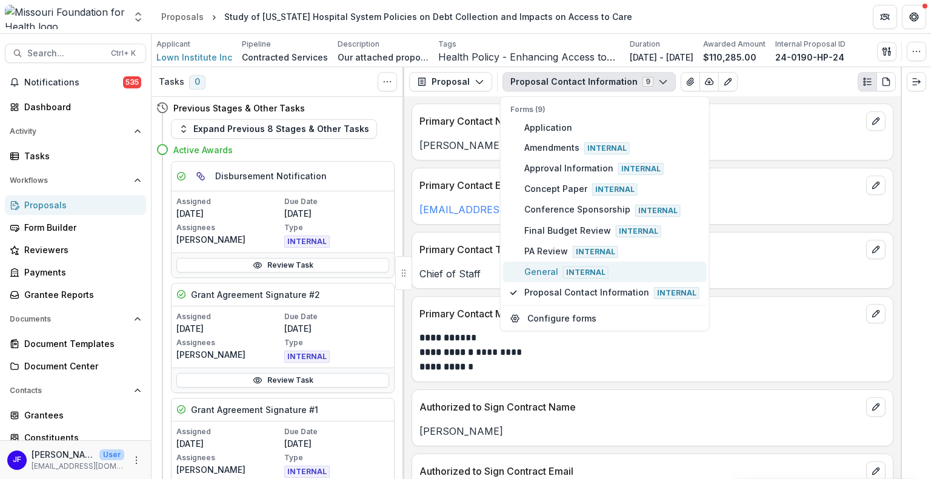
click at [541, 265] on span "General Internal" at bounding box center [611, 271] width 175 height 13
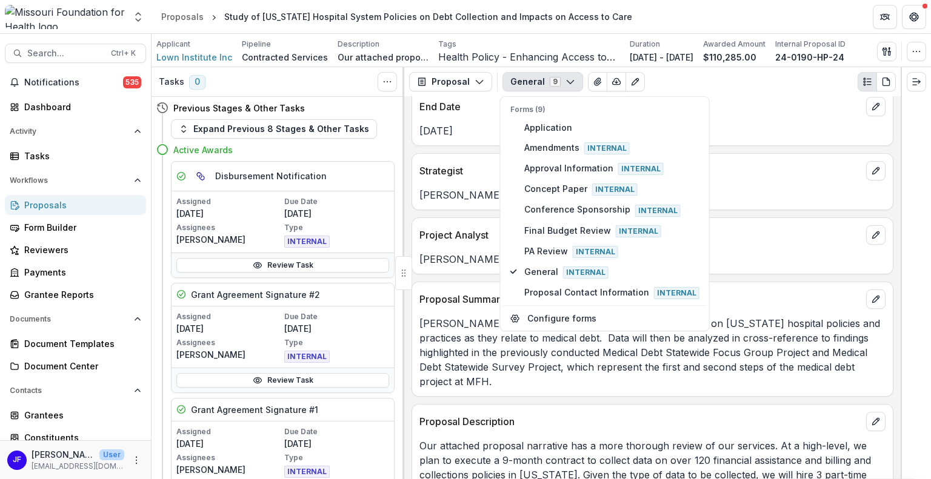
scroll to position [788, 0]
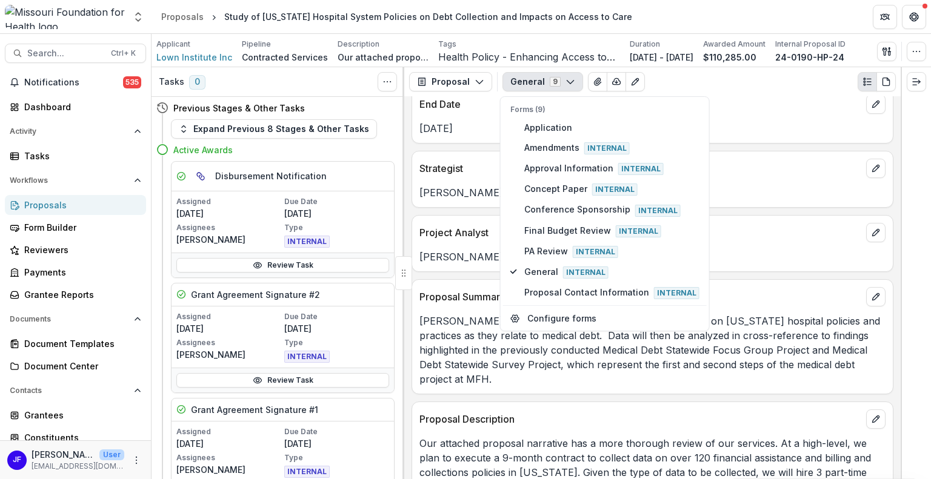
click at [911, 294] on div at bounding box center [916, 273] width 30 height 412
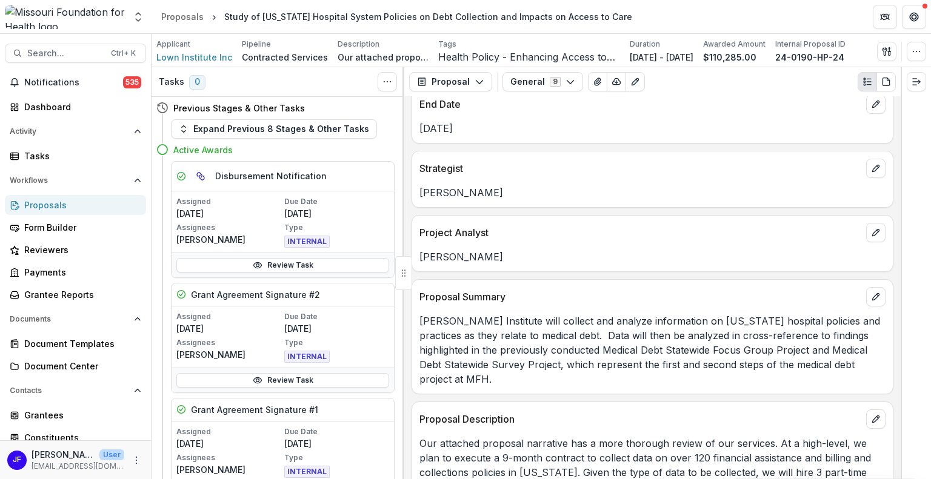
scroll to position [667, 0]
